Goal: Obtain resource: Download file/media

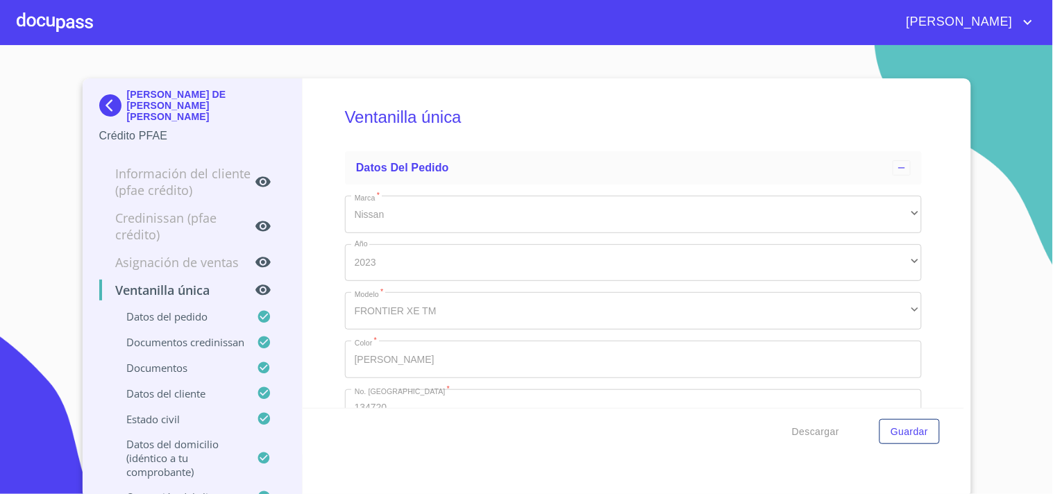
click at [42, 17] on div at bounding box center [55, 22] width 76 height 44
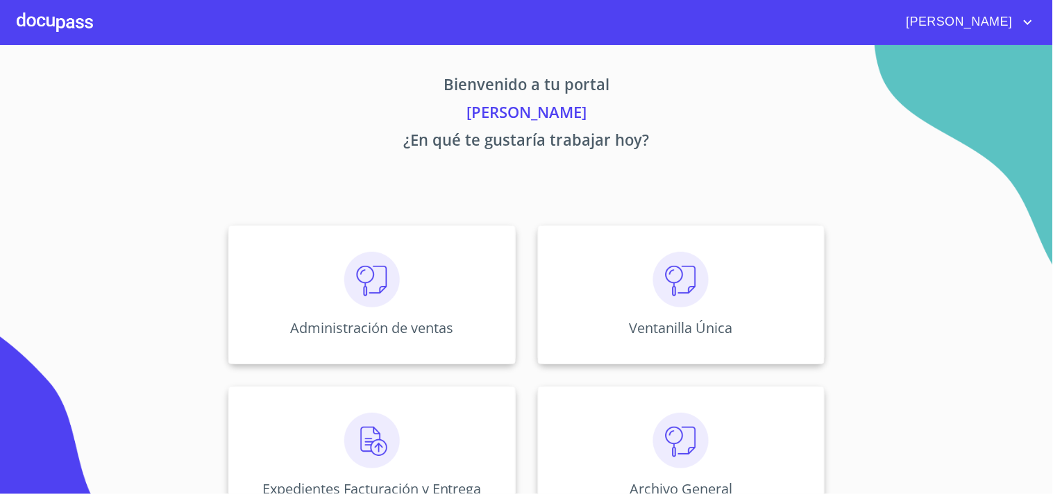
click at [677, 289] on img at bounding box center [681, 280] width 56 height 56
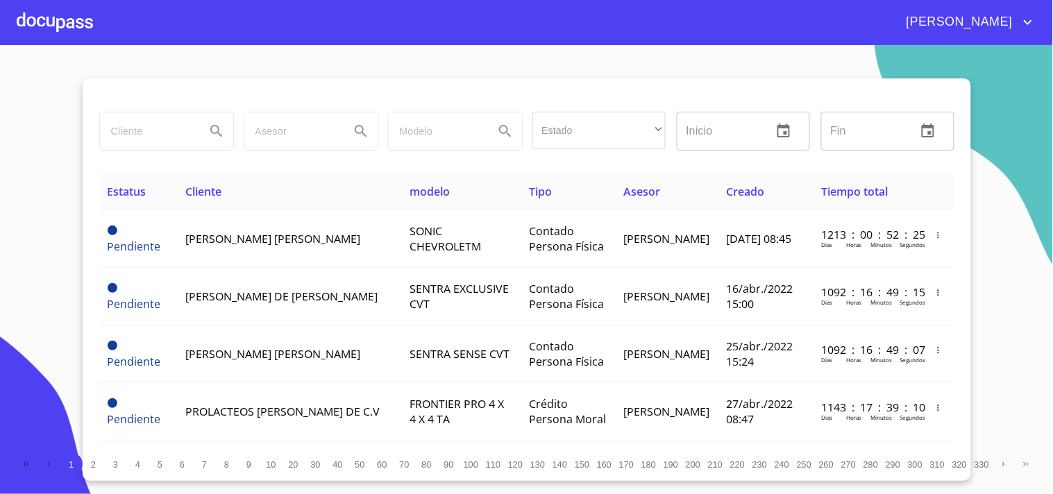
drag, startPoint x: 142, startPoint y: 151, endPoint x: 148, endPoint y: 121, distance: 31.3
click at [146, 143] on div at bounding box center [166, 131] width 144 height 50
click at [151, 106] on div at bounding box center [166, 131] width 144 height 50
click at [154, 119] on input "search" at bounding box center [147, 130] width 94 height 37
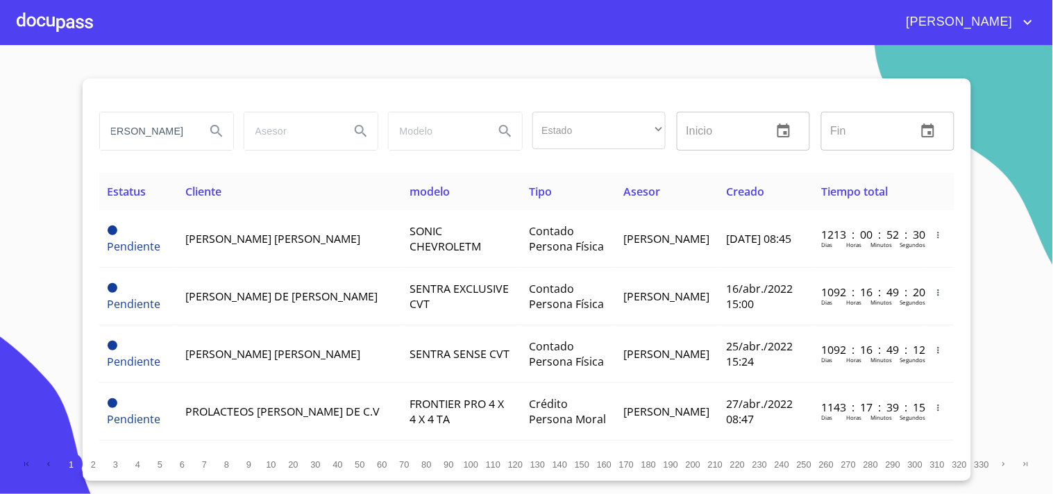
type input "[PERSON_NAME]"
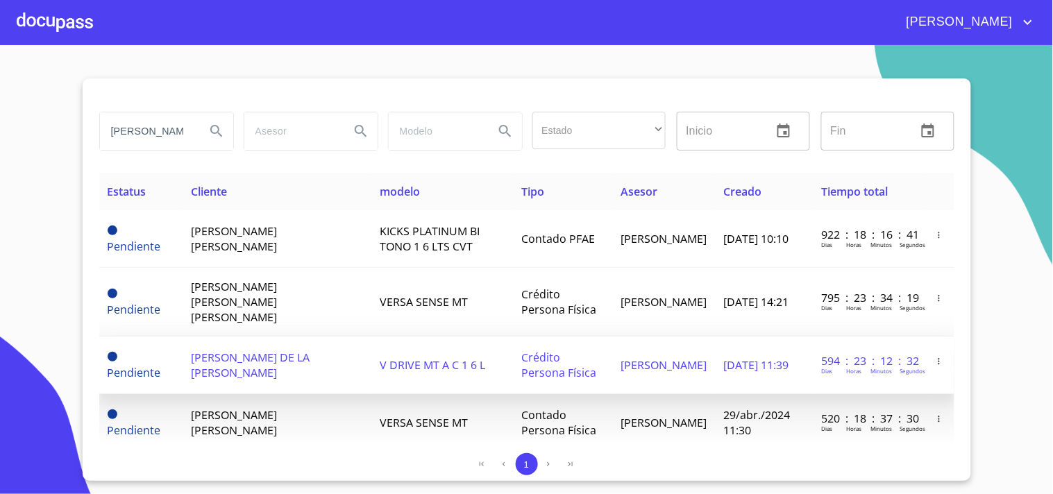
scroll to position [135, 0]
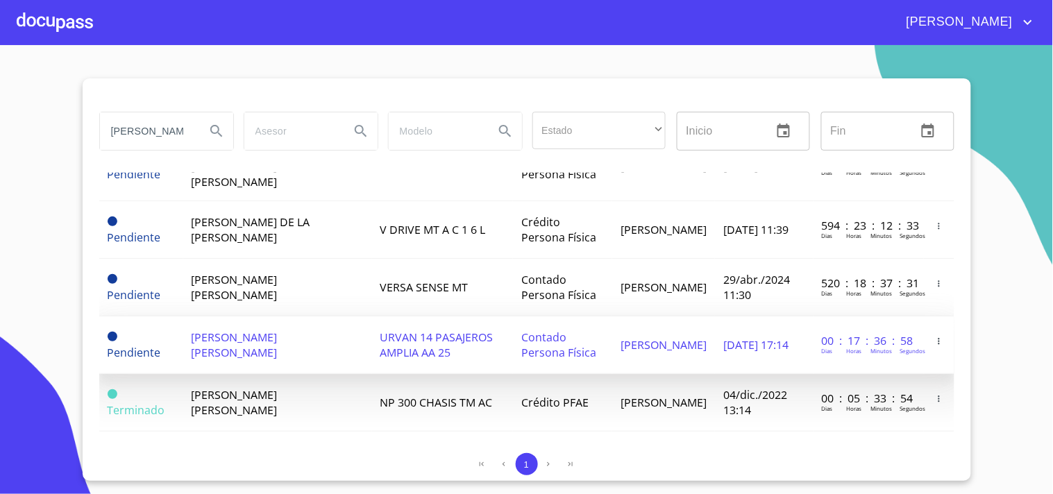
click at [372, 348] on td "URVAN 14 PASAJEROS AMPLIA AA 25" at bounding box center [442, 345] width 141 height 58
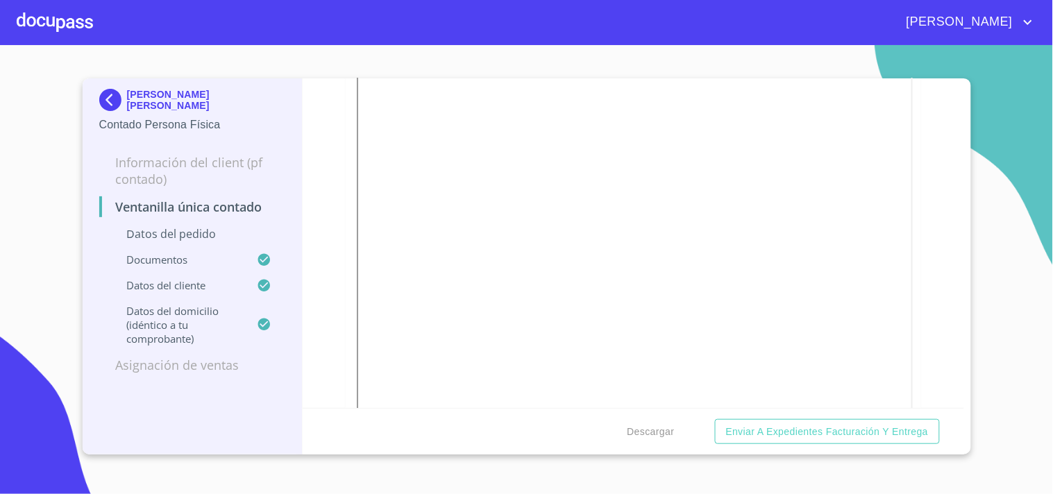
scroll to position [1850, 0]
click at [661, 427] on span "Descargar" at bounding box center [650, 431] width 47 height 17
